Goal: Entertainment & Leisure: Consume media (video, audio)

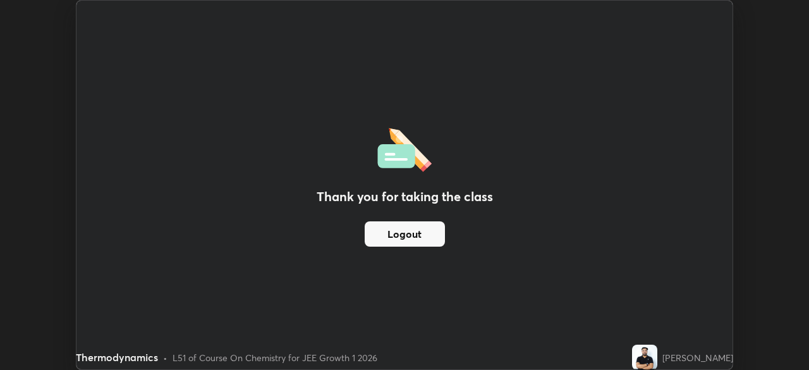
scroll to position [370, 809]
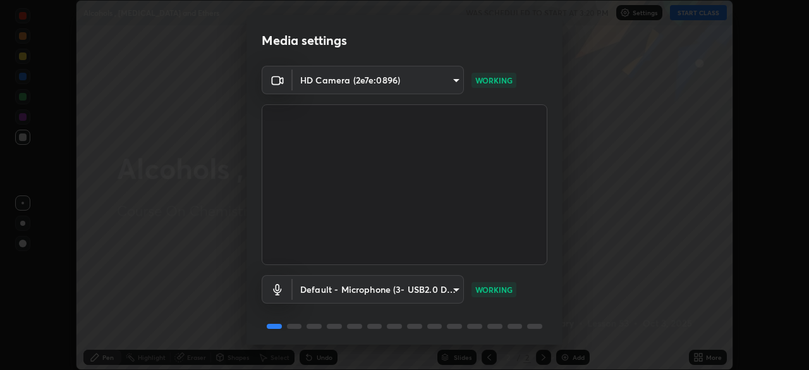
scroll to position [45, 0]
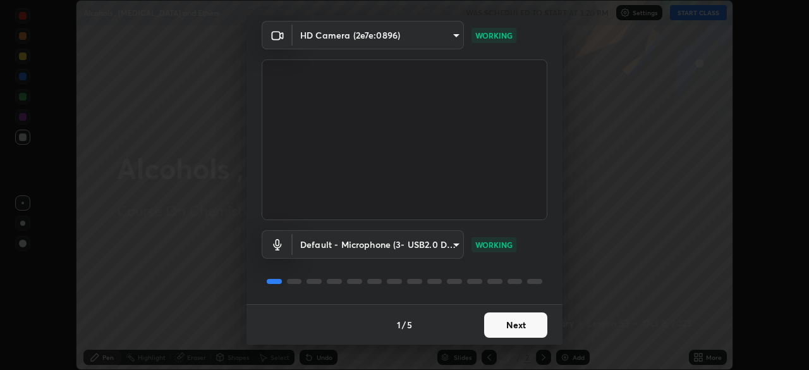
click at [510, 326] on button "Next" at bounding box center [515, 324] width 63 height 25
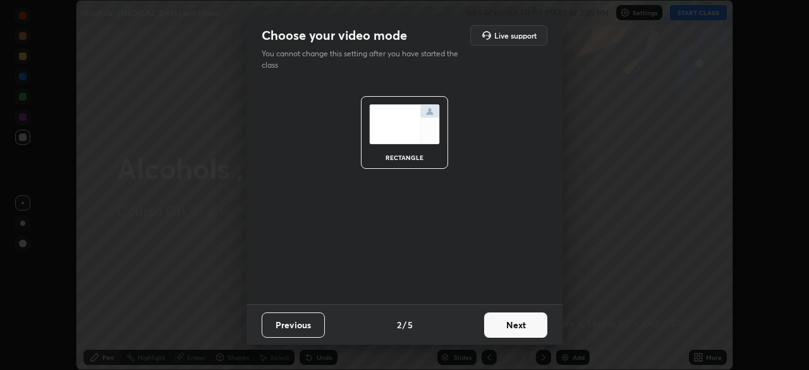
scroll to position [0, 0]
click at [510, 326] on button "Next" at bounding box center [515, 324] width 63 height 25
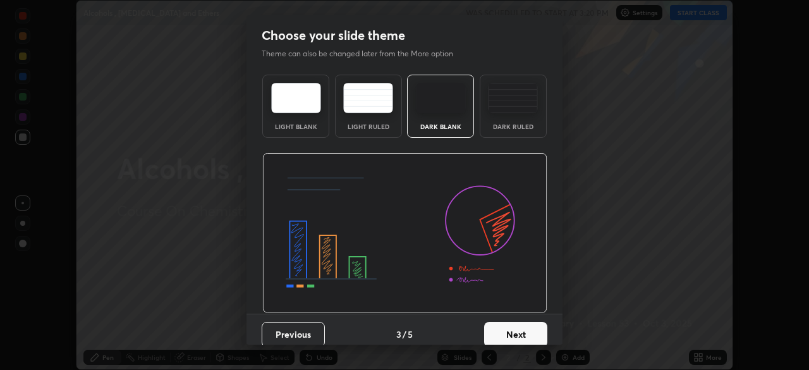
click at [517, 328] on button "Next" at bounding box center [515, 334] width 63 height 25
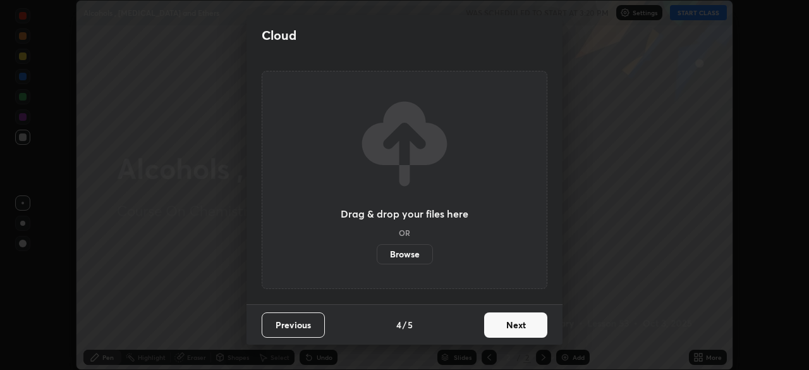
click at [522, 324] on button "Next" at bounding box center [515, 324] width 63 height 25
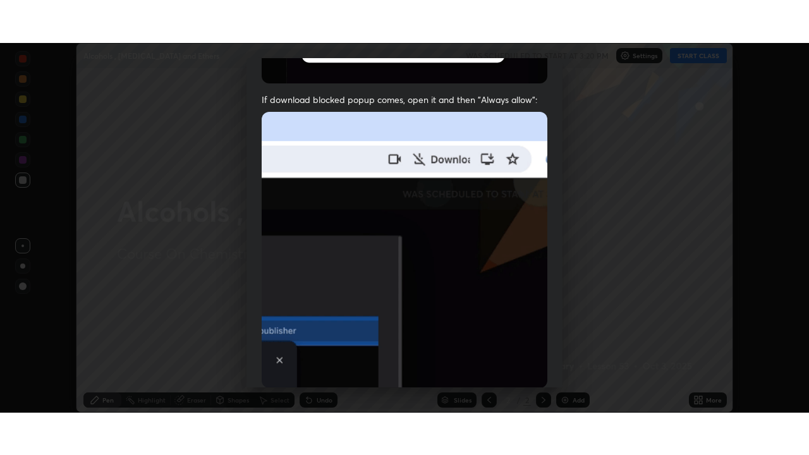
scroll to position [303, 0]
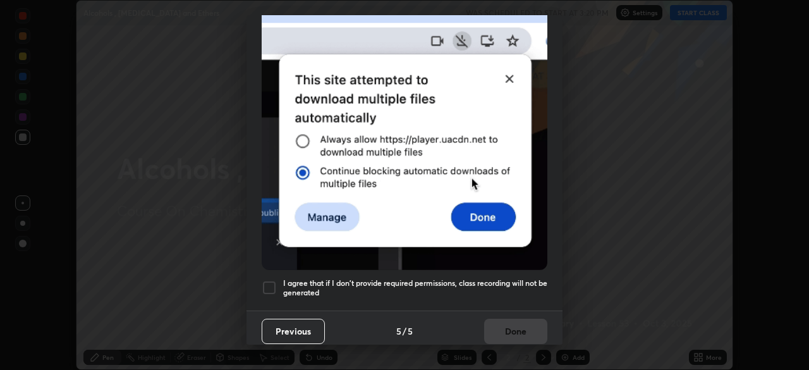
click at [271, 283] on div at bounding box center [269, 287] width 15 height 15
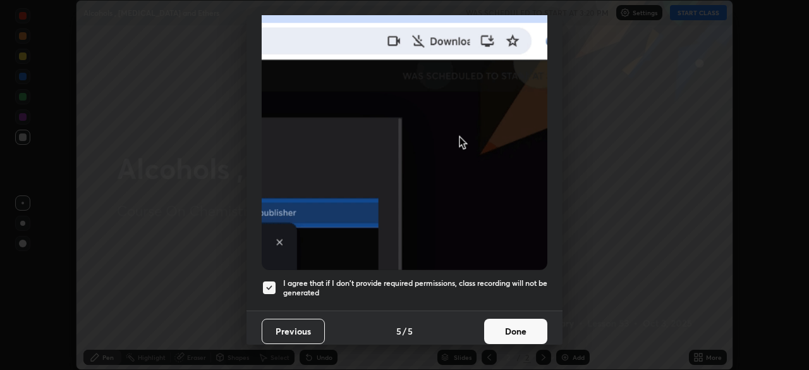
click at [509, 319] on button "Done" at bounding box center [515, 331] width 63 height 25
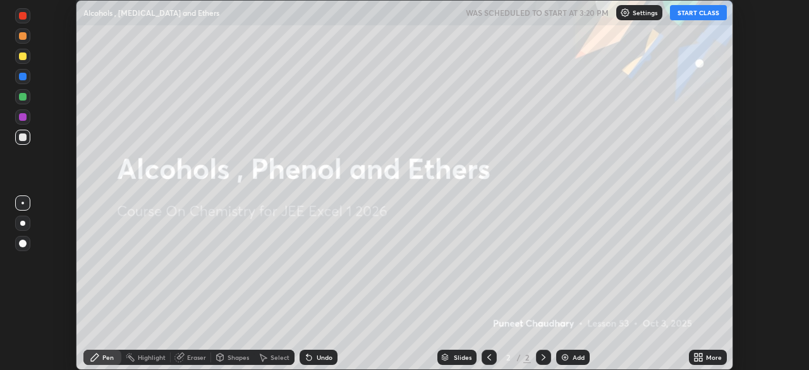
click at [704, 14] on button "START CLASS" at bounding box center [698, 12] width 57 height 15
click at [701, 358] on icon at bounding box center [700, 359] width 3 height 3
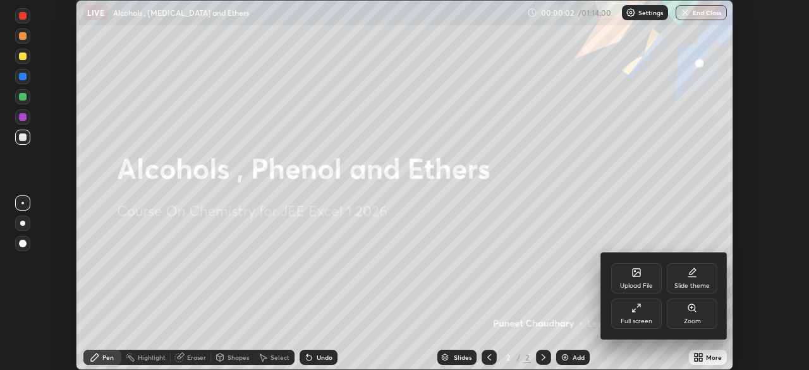
click at [644, 316] on div "Full screen" at bounding box center [636, 313] width 51 height 30
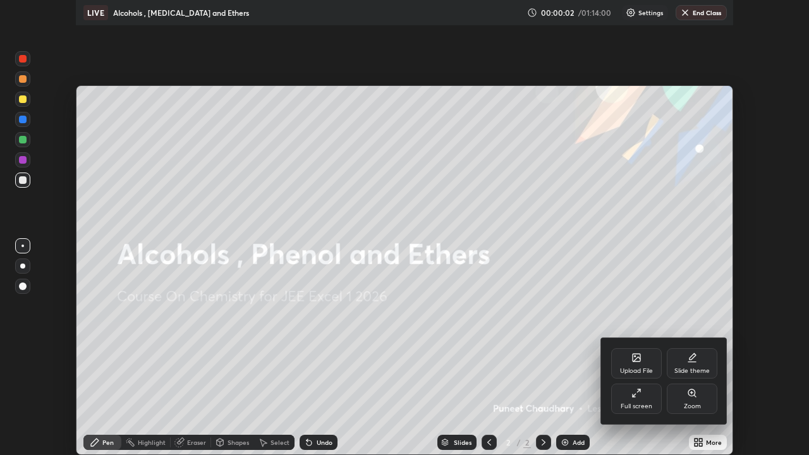
scroll to position [455, 809]
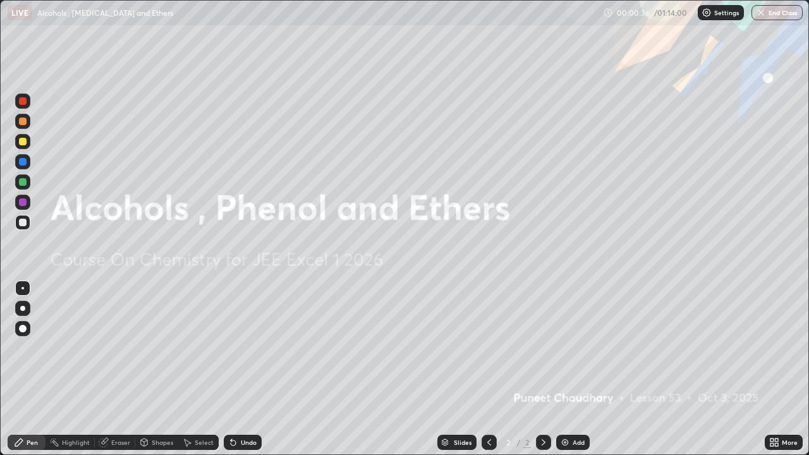
click at [584, 369] on div "Add" at bounding box center [579, 442] width 12 height 6
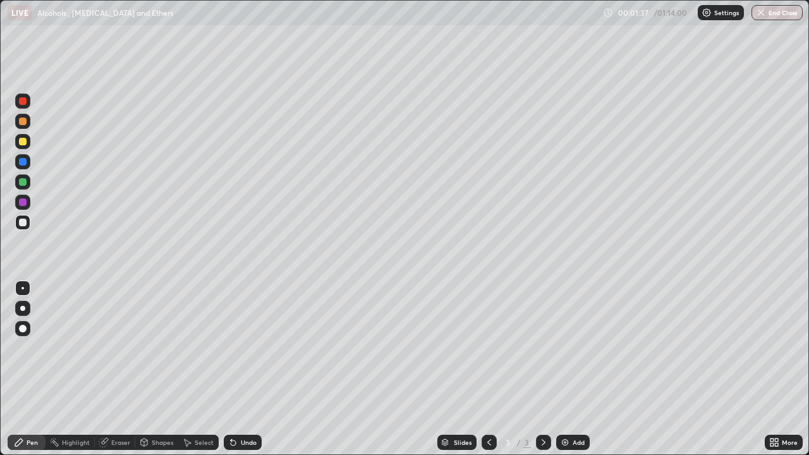
click at [23, 309] on div at bounding box center [22, 308] width 5 height 5
click at [24, 142] on div at bounding box center [23, 142] width 8 height 8
click at [22, 220] on div at bounding box center [23, 223] width 8 height 8
click at [576, 369] on div "Add" at bounding box center [579, 442] width 12 height 6
click at [245, 369] on div "Undo" at bounding box center [243, 442] width 38 height 15
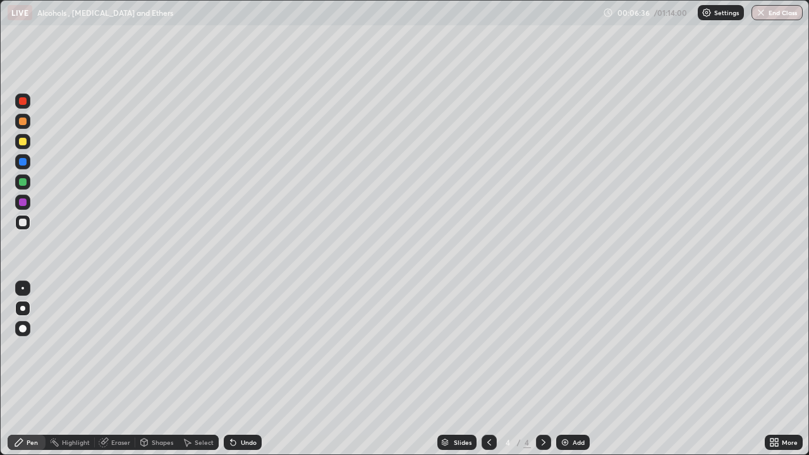
click at [243, 369] on div "Undo" at bounding box center [249, 442] width 16 height 6
click at [245, 369] on div "Undo" at bounding box center [243, 442] width 38 height 15
click at [248, 369] on div "Undo" at bounding box center [249, 442] width 16 height 6
click at [254, 369] on div "Undo" at bounding box center [249, 442] width 16 height 6
click at [249, 369] on div "Undo" at bounding box center [249, 442] width 16 height 6
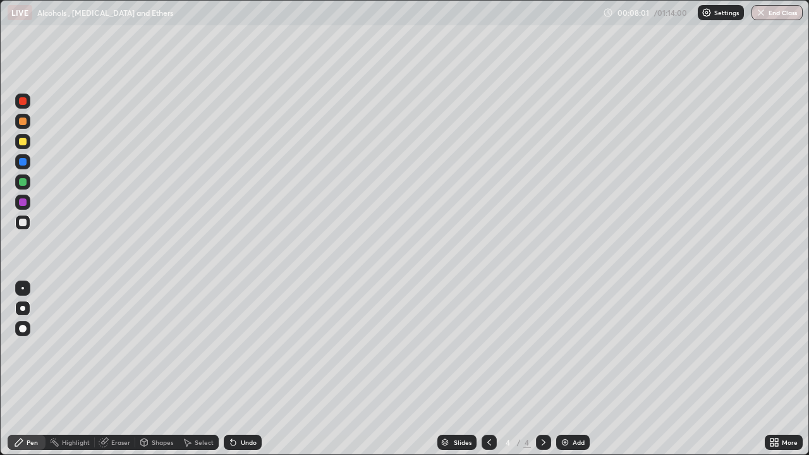
click at [19, 145] on div at bounding box center [22, 141] width 15 height 15
click at [488, 369] on icon at bounding box center [489, 443] width 10 height 10
click at [543, 369] on icon at bounding box center [544, 443] width 10 height 10
click at [723, 369] on div "Slides 4 / 4 Add" at bounding box center [513, 442] width 503 height 25
click at [735, 369] on div "Slides 4 / 4 Add" at bounding box center [513, 442] width 503 height 25
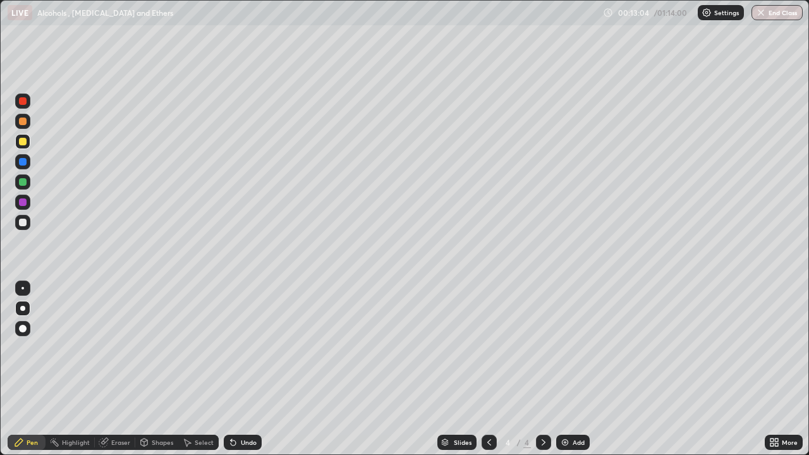
click at [659, 369] on div "Slides 4 / 4 Add" at bounding box center [513, 442] width 503 height 25
click at [680, 369] on div "Slides 4 / 4 Add" at bounding box center [513, 442] width 503 height 25
click at [486, 369] on icon at bounding box center [489, 443] width 10 height 10
click at [541, 369] on icon at bounding box center [544, 443] width 10 height 10
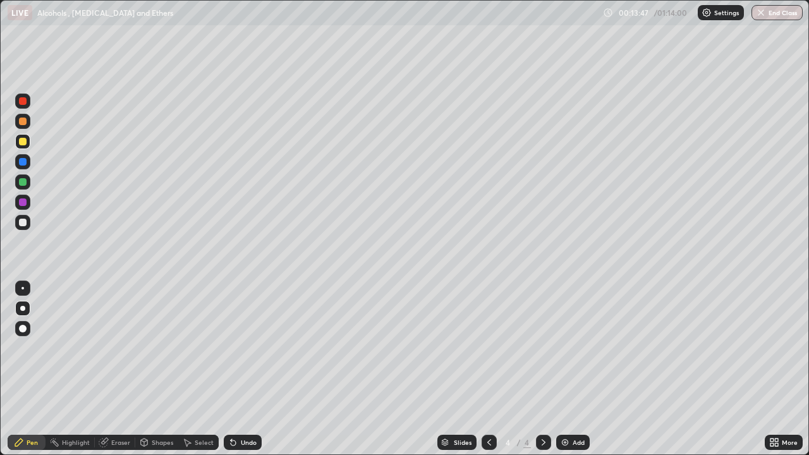
click at [570, 369] on div "Add" at bounding box center [573, 442] width 34 height 15
click at [28, 221] on div at bounding box center [22, 222] width 15 height 15
click at [246, 369] on div "Undo" at bounding box center [249, 442] width 16 height 6
click at [247, 369] on div "Undo" at bounding box center [249, 442] width 16 height 6
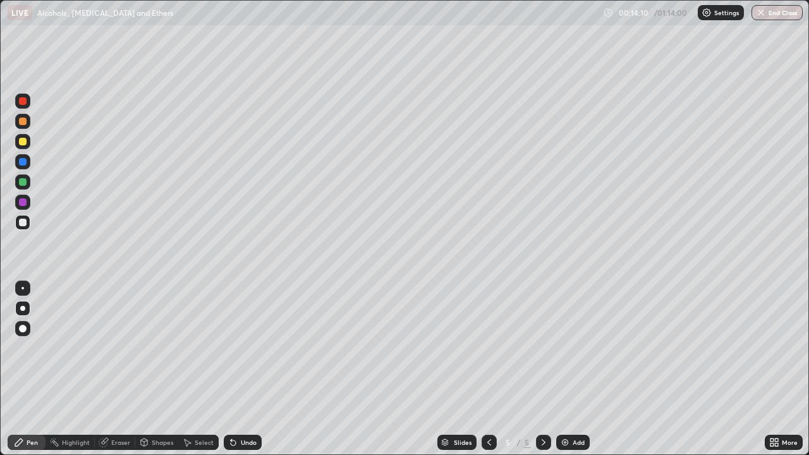
click at [247, 369] on div "Undo" at bounding box center [249, 442] width 16 height 6
click at [248, 369] on div "Undo" at bounding box center [249, 442] width 16 height 6
click at [245, 369] on div "Undo" at bounding box center [249, 442] width 16 height 6
click at [248, 369] on div "Undo" at bounding box center [249, 442] width 16 height 6
click at [245, 369] on div "Undo" at bounding box center [249, 442] width 16 height 6
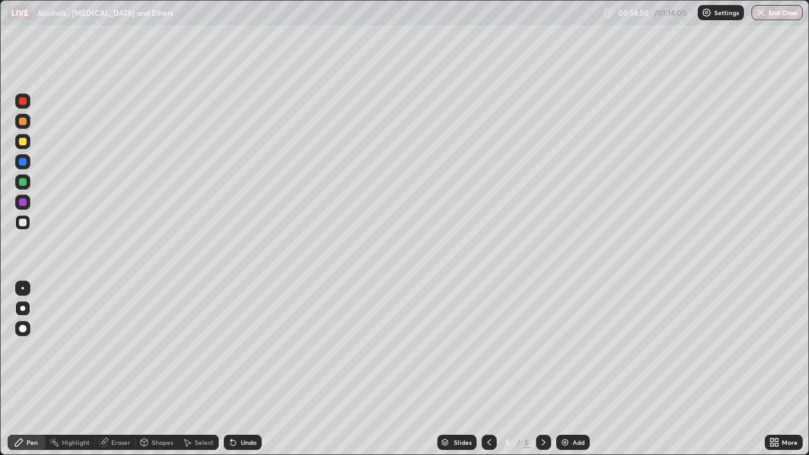
click at [23, 144] on div at bounding box center [23, 142] width 8 height 8
click at [577, 369] on div "Add" at bounding box center [579, 442] width 12 height 6
click at [21, 219] on div at bounding box center [23, 223] width 8 height 8
click at [25, 142] on div at bounding box center [23, 142] width 8 height 8
click at [21, 219] on div at bounding box center [23, 223] width 8 height 8
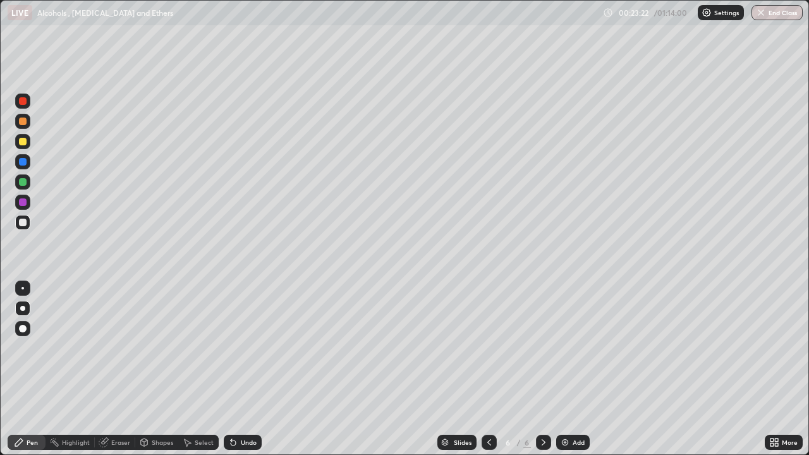
click at [574, 369] on div "Add" at bounding box center [579, 442] width 12 height 6
click at [248, 369] on div "Undo" at bounding box center [249, 442] width 16 height 6
click at [249, 369] on div "Undo" at bounding box center [243, 442] width 38 height 15
click at [254, 369] on div "Undo" at bounding box center [243, 442] width 38 height 15
click at [252, 369] on div "Undo" at bounding box center [249, 442] width 16 height 6
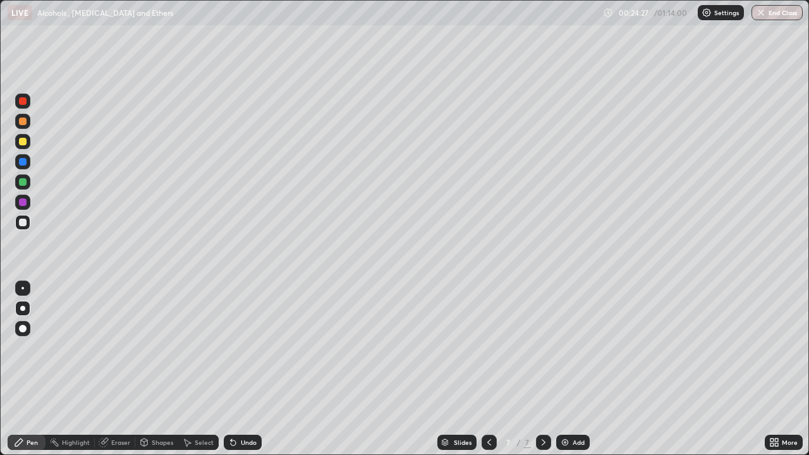
click at [250, 369] on div "Undo" at bounding box center [249, 442] width 16 height 6
click at [249, 369] on div "Undo" at bounding box center [243, 442] width 38 height 15
click at [120, 369] on div "Eraser" at bounding box center [120, 442] width 19 height 6
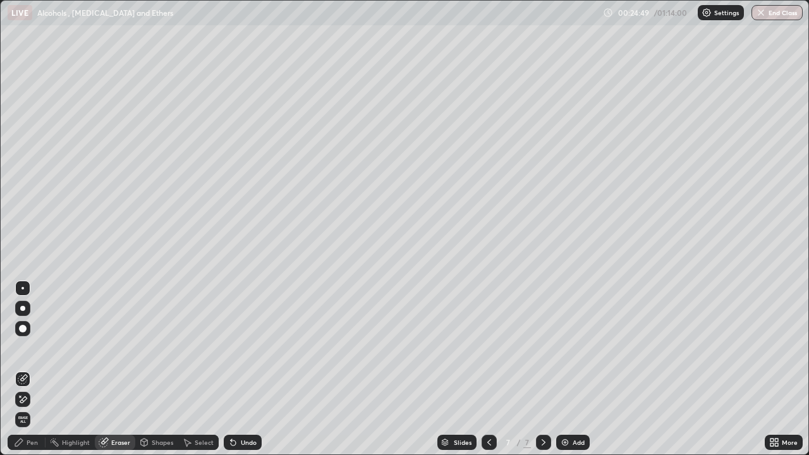
click at [38, 369] on div "Pen" at bounding box center [27, 442] width 38 height 15
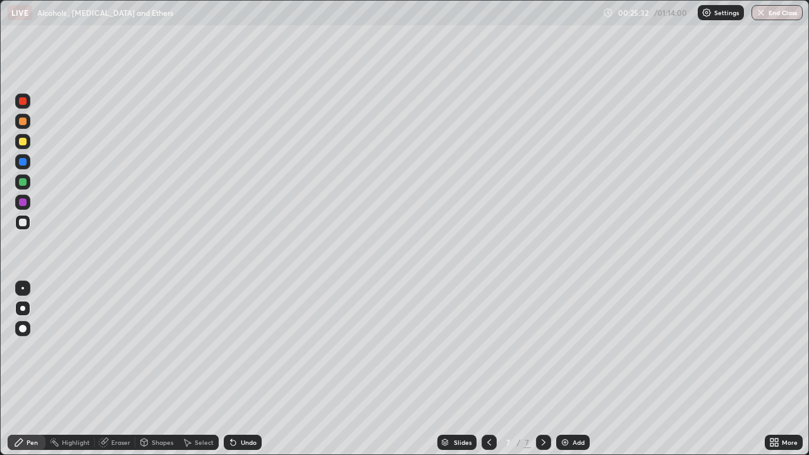
click at [121, 369] on div "Eraser" at bounding box center [120, 442] width 19 height 6
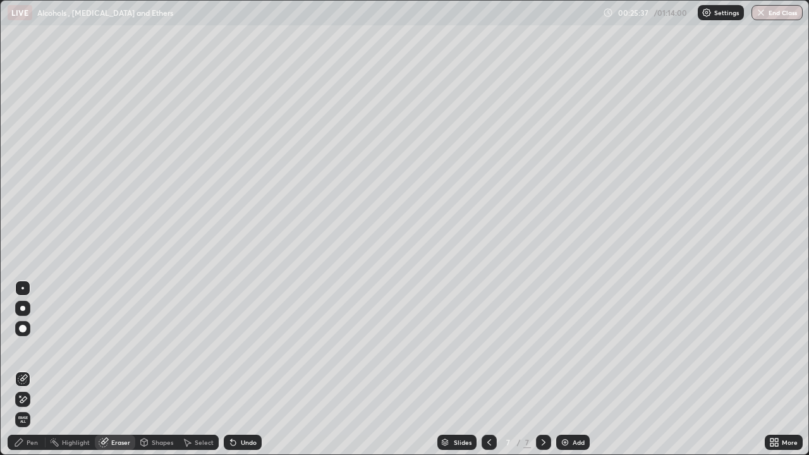
click at [34, 369] on div "Pen" at bounding box center [32, 442] width 11 height 6
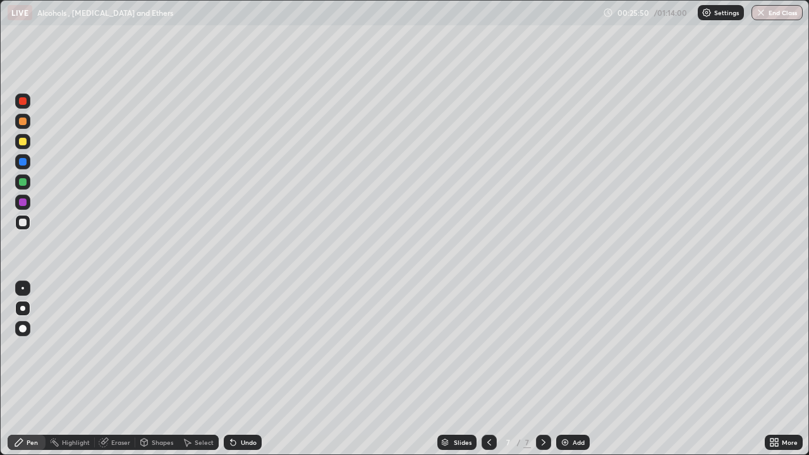
click at [22, 121] on div at bounding box center [23, 122] width 8 height 8
click at [486, 369] on icon at bounding box center [489, 443] width 10 height 10
click at [487, 369] on icon at bounding box center [489, 443] width 10 height 10
click at [486, 369] on icon at bounding box center [489, 443] width 10 height 10
click at [541, 369] on icon at bounding box center [544, 443] width 10 height 10
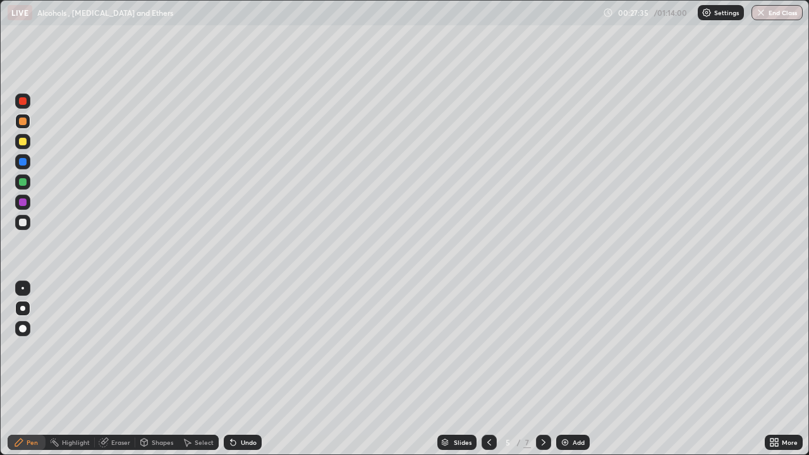
click at [541, 369] on icon at bounding box center [544, 443] width 10 height 10
click at [543, 369] on icon at bounding box center [544, 443] width 10 height 10
click at [576, 369] on div "Add" at bounding box center [573, 442] width 34 height 15
click at [28, 217] on div at bounding box center [22, 222] width 15 height 15
click at [248, 369] on div "Undo" at bounding box center [249, 442] width 16 height 6
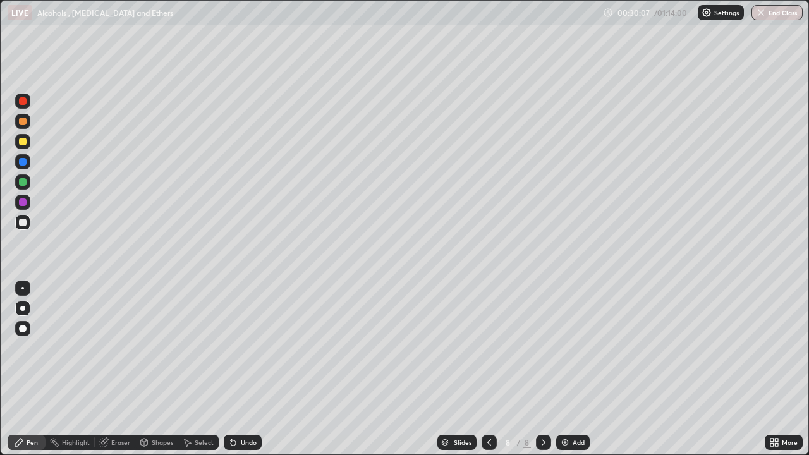
click at [245, 369] on div "Undo" at bounding box center [249, 442] width 16 height 6
click at [25, 142] on div at bounding box center [23, 142] width 8 height 8
click at [247, 369] on div "Undo" at bounding box center [249, 442] width 16 height 6
click at [126, 369] on div "Eraser" at bounding box center [115, 442] width 40 height 15
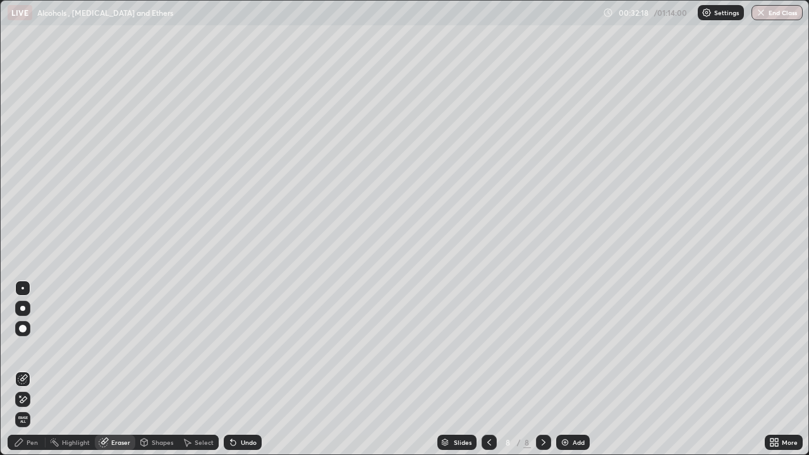
click at [27, 369] on div "Pen" at bounding box center [27, 442] width 38 height 15
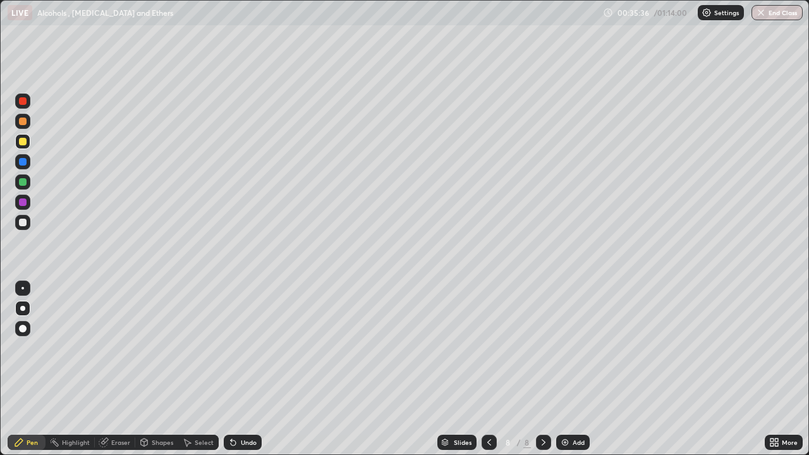
click at [575, 369] on div "Add" at bounding box center [579, 442] width 12 height 6
click at [23, 221] on div at bounding box center [23, 223] width 8 height 8
click at [22, 104] on div at bounding box center [23, 101] width 8 height 8
click at [28, 223] on div at bounding box center [22, 222] width 15 height 15
click at [580, 369] on div "Add" at bounding box center [579, 442] width 12 height 6
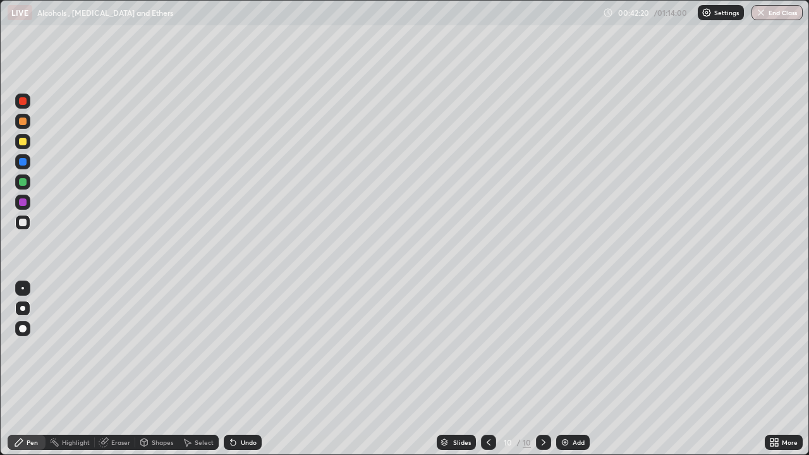
click at [248, 369] on div "Undo" at bounding box center [249, 442] width 16 height 6
click at [25, 140] on div at bounding box center [23, 142] width 8 height 8
click at [577, 369] on div "Add" at bounding box center [579, 442] width 12 height 6
click at [23, 223] on div at bounding box center [23, 223] width 8 height 8
click at [250, 369] on div "Undo" at bounding box center [249, 442] width 16 height 6
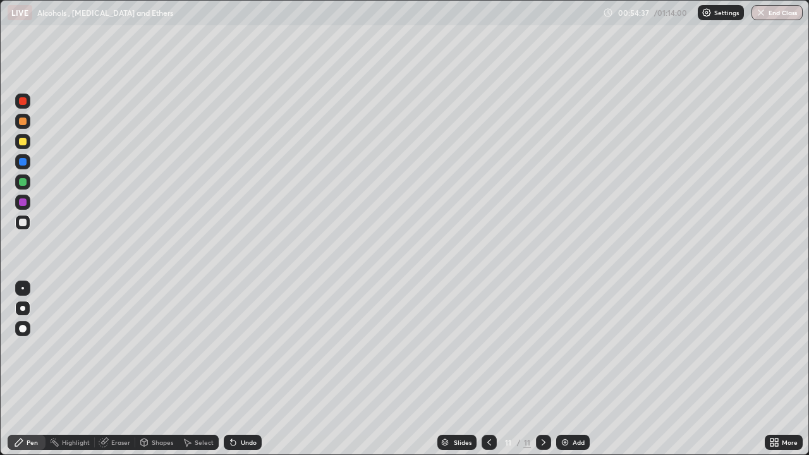
click at [579, 369] on div "Add" at bounding box center [573, 442] width 34 height 15
click at [249, 369] on div "Undo" at bounding box center [249, 442] width 16 height 6
click at [248, 369] on div "Undo" at bounding box center [249, 442] width 16 height 6
click at [488, 369] on icon at bounding box center [489, 443] width 10 height 10
click at [543, 369] on icon at bounding box center [544, 442] width 4 height 6
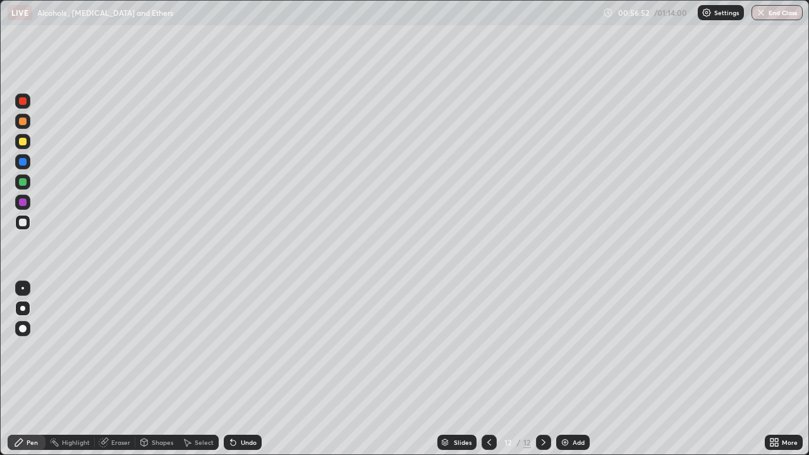
click at [116, 369] on div "Eraser" at bounding box center [120, 442] width 19 height 6
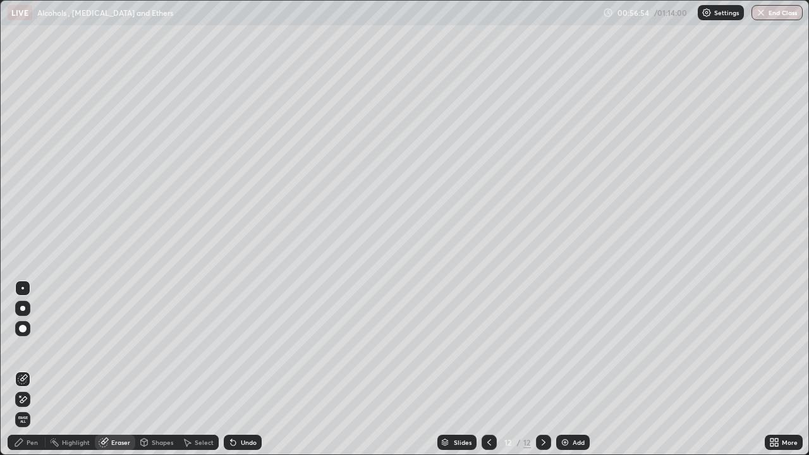
click at [31, 369] on div "Pen" at bounding box center [32, 442] width 11 height 6
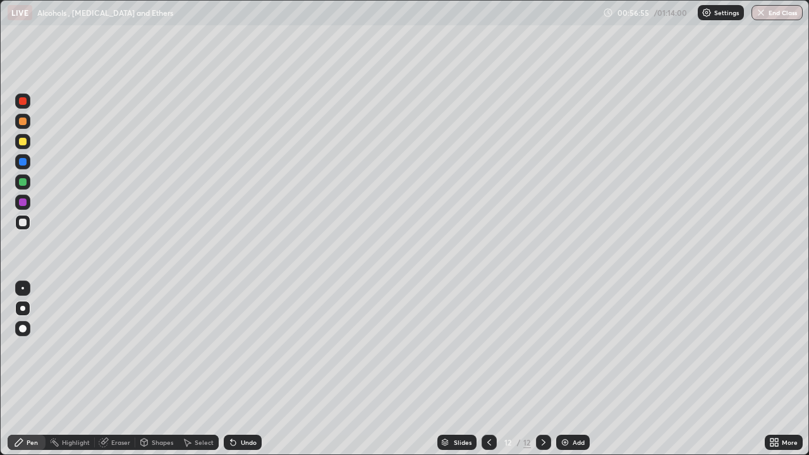
click at [25, 138] on div at bounding box center [23, 142] width 8 height 8
click at [489, 369] on icon at bounding box center [489, 443] width 10 height 10
click at [119, 369] on div "Eraser" at bounding box center [120, 442] width 19 height 6
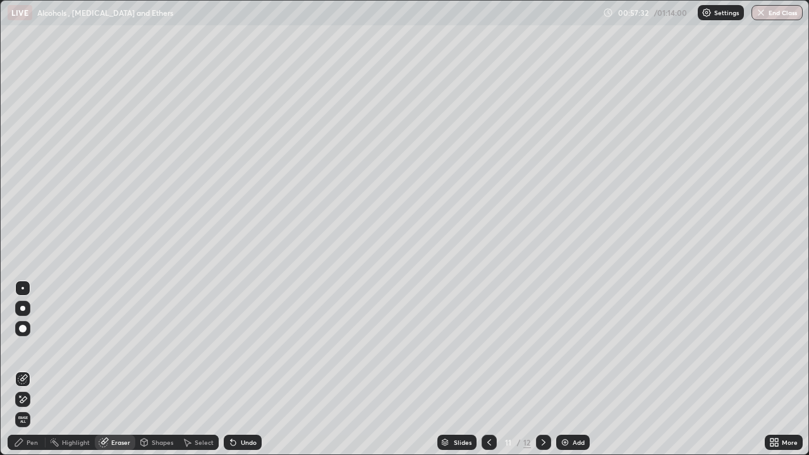
click at [35, 369] on div "Pen" at bounding box center [32, 442] width 11 height 6
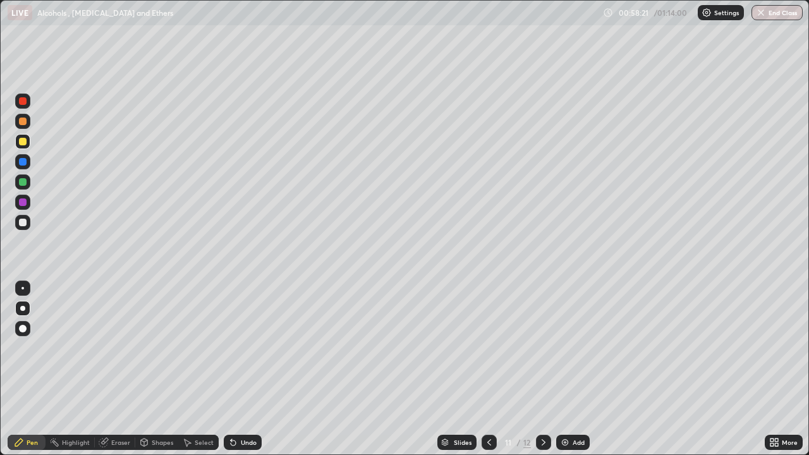
click at [542, 369] on icon at bounding box center [544, 442] width 4 height 6
click at [487, 369] on div at bounding box center [489, 442] width 15 height 15
click at [543, 369] on icon at bounding box center [544, 443] width 10 height 10
click at [573, 369] on div "Add" at bounding box center [579, 442] width 12 height 6
click at [22, 222] on div at bounding box center [23, 223] width 8 height 8
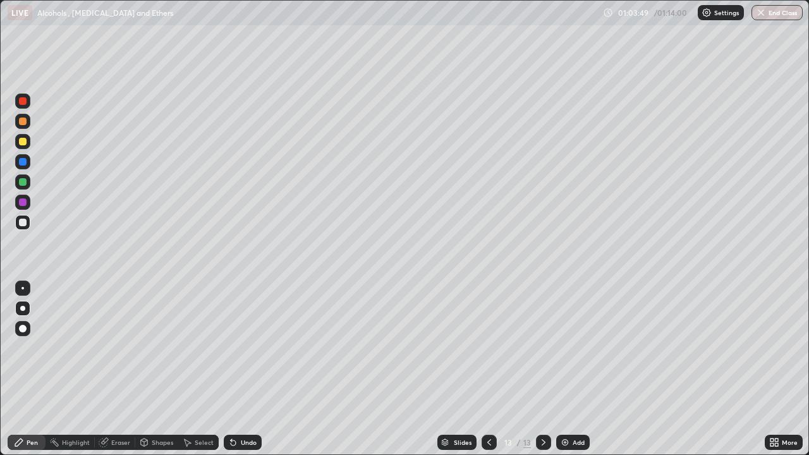
click at [125, 369] on div "Eraser" at bounding box center [120, 442] width 19 height 6
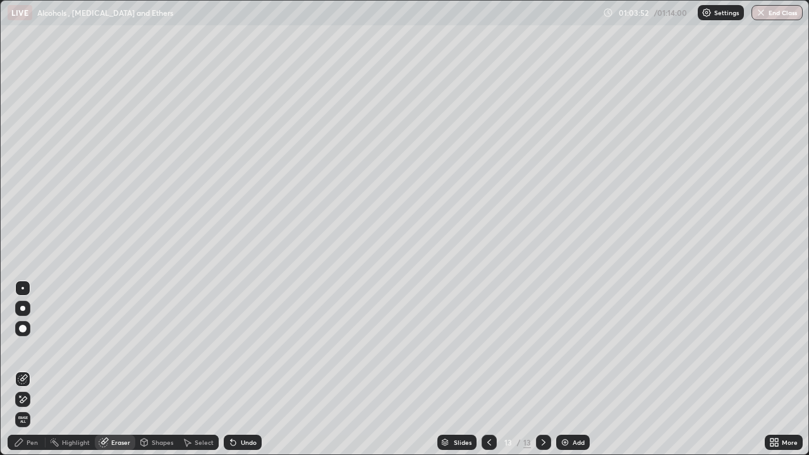
click at [32, 369] on div "Pen" at bounding box center [32, 442] width 11 height 6
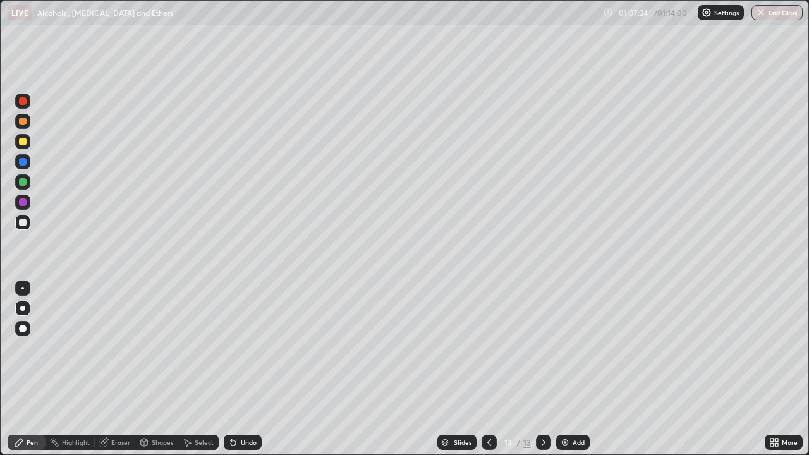
click at [23, 142] on div at bounding box center [23, 142] width 8 height 8
click at [120, 369] on div "Eraser" at bounding box center [120, 442] width 19 height 6
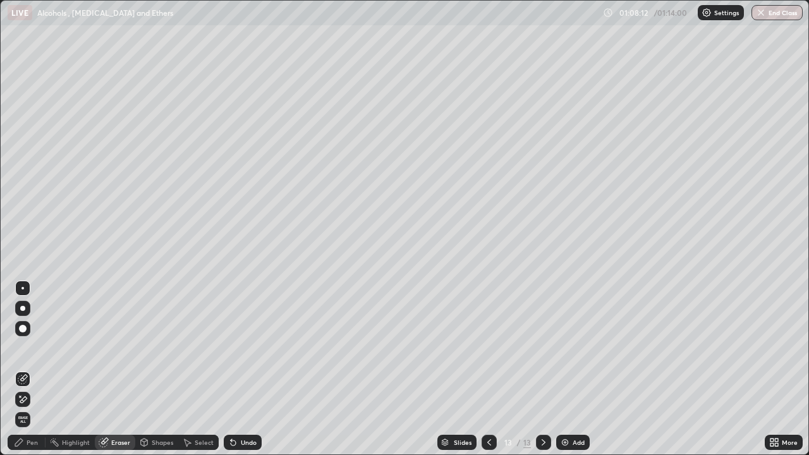
click at [32, 369] on div "Pen" at bounding box center [32, 442] width 11 height 6
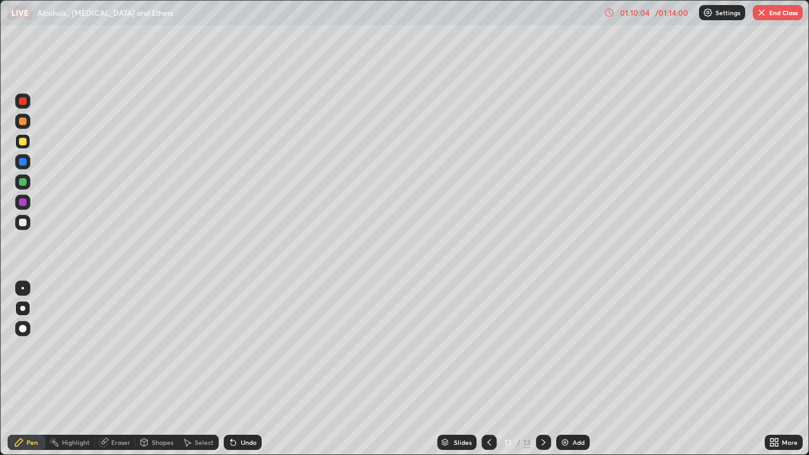
click at [125, 369] on div "Eraser" at bounding box center [115, 442] width 40 height 15
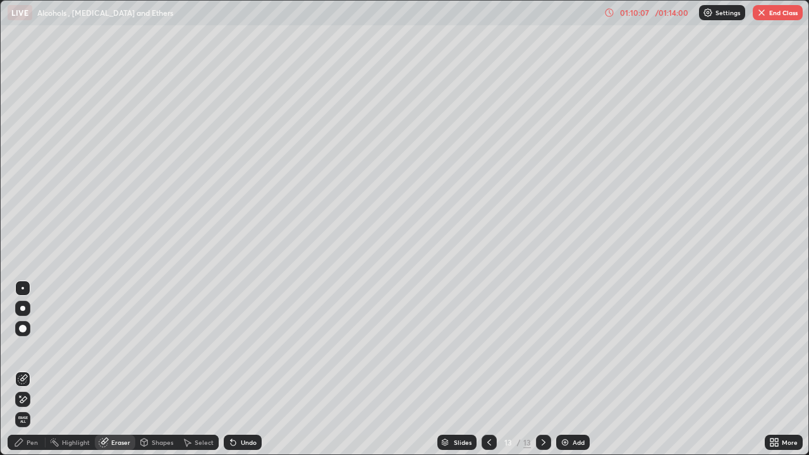
click at [37, 369] on div "Pen" at bounding box center [32, 442] width 11 height 6
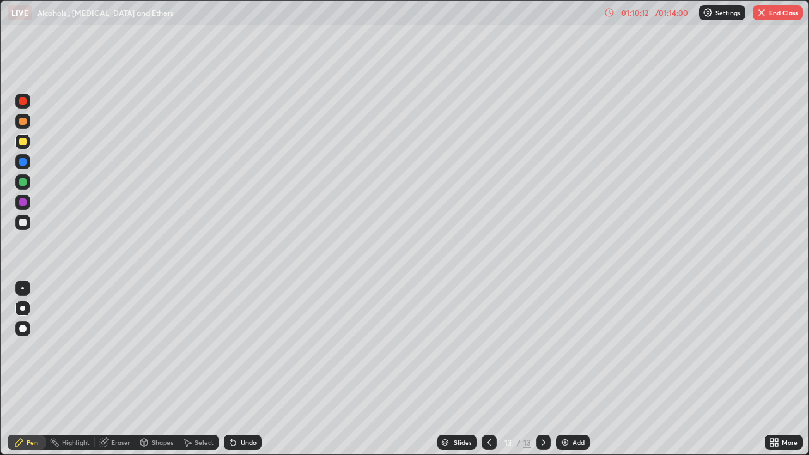
click at [241, 369] on div "Undo" at bounding box center [249, 442] width 16 height 6
click at [82, 369] on div "Highlight" at bounding box center [76, 442] width 28 height 6
click at [120, 369] on div "Eraser" at bounding box center [115, 442] width 40 height 15
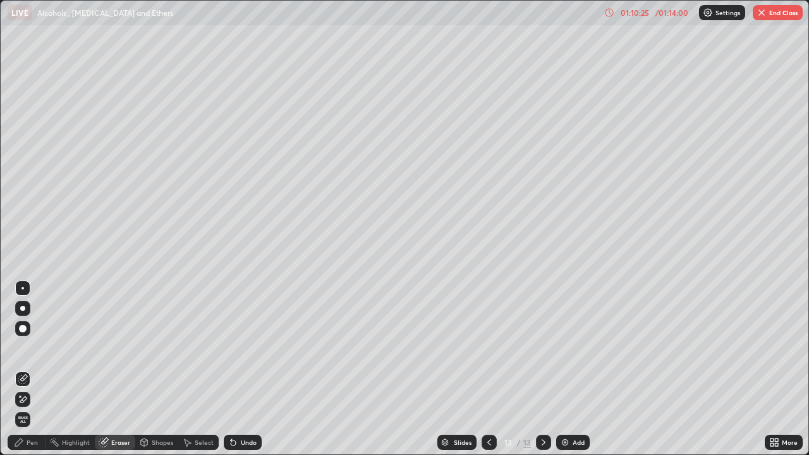
click at [34, 369] on div "Pen" at bounding box center [32, 442] width 11 height 6
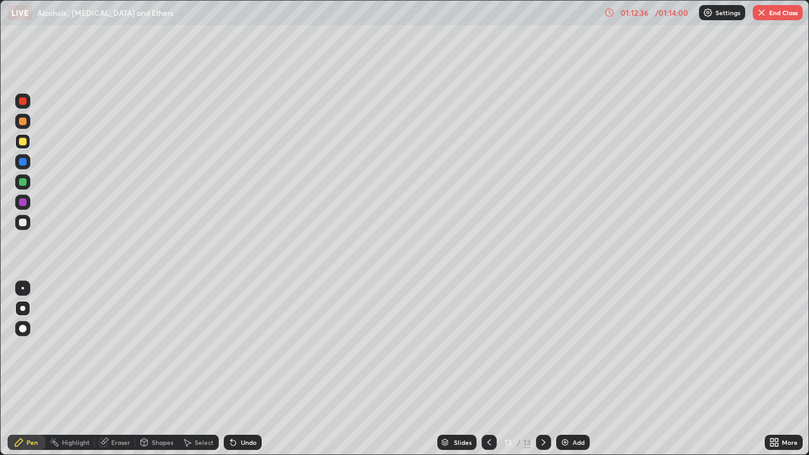
click at [780, 15] on button "End Class" at bounding box center [778, 12] width 50 height 15
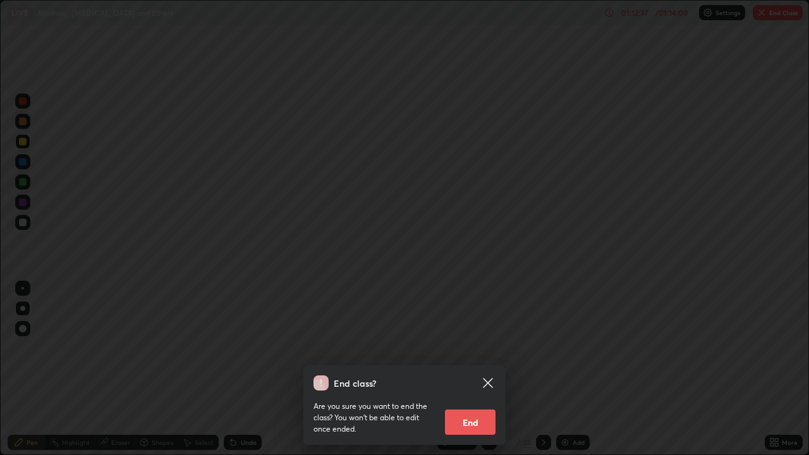
click at [475, 369] on button "End" at bounding box center [470, 422] width 51 height 25
